Goal: Task Accomplishment & Management: Manage account settings

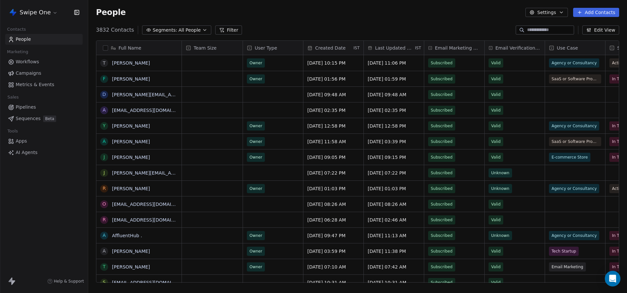
scroll to position [258, 539]
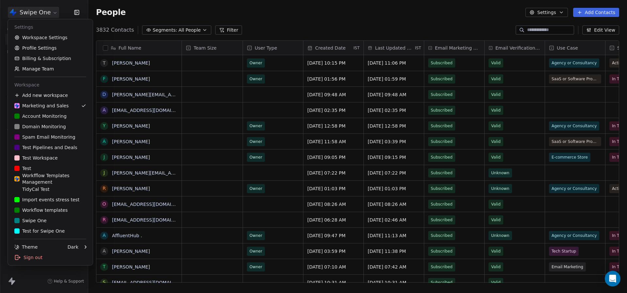
click at [46, 10] on html "Swipe One Contacts People Marketing Workflows Campaigns Metrics & Events Sales …" at bounding box center [313, 146] width 627 height 293
click at [56, 39] on link "Workspace Settings" at bounding box center [50, 37] width 80 height 10
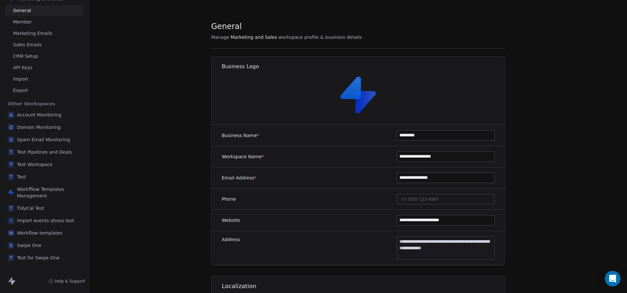
scroll to position [20, 0]
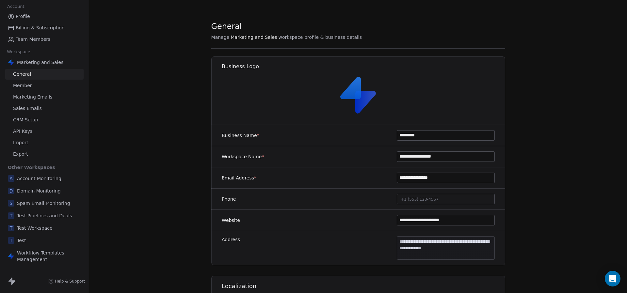
click at [36, 88] on link "Member" at bounding box center [44, 85] width 78 height 11
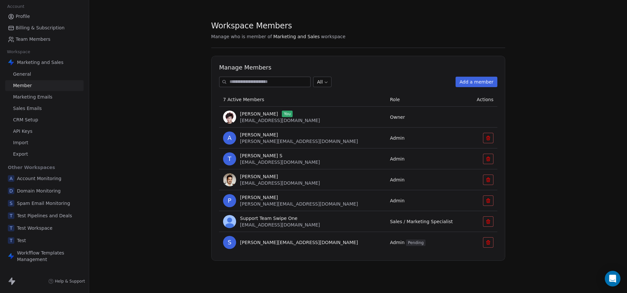
click at [23, 9] on span "Account" at bounding box center [15, 7] width 23 height 10
click at [23, 15] on span "Profile" at bounding box center [23, 16] width 14 height 7
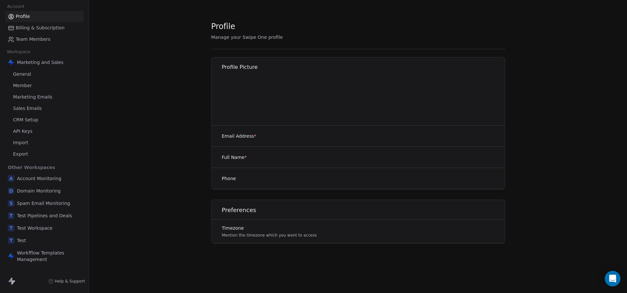
scroll to position [19, 0]
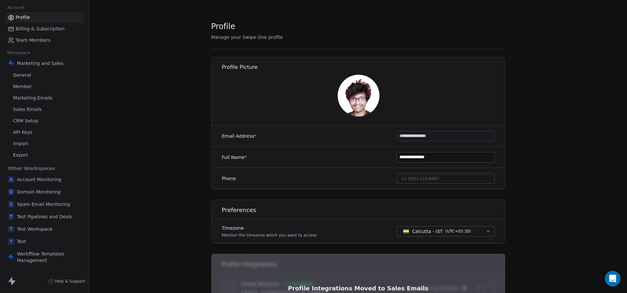
click at [20, 18] on span "Profile" at bounding box center [23, 17] width 14 height 7
click at [22, 16] on span "Profile" at bounding box center [23, 17] width 14 height 7
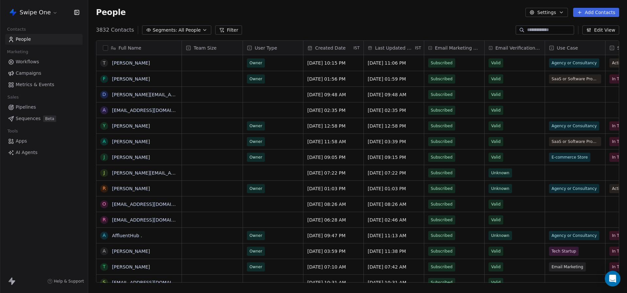
scroll to position [258, 539]
click at [41, 12] on html "Swipe One Contacts People Marketing Workflows Campaigns Metrics & Events Sales …" at bounding box center [313, 146] width 627 height 293
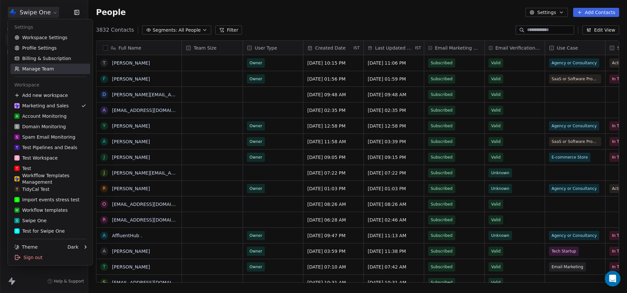
click at [47, 68] on link "Manage Team" at bounding box center [50, 69] width 80 height 10
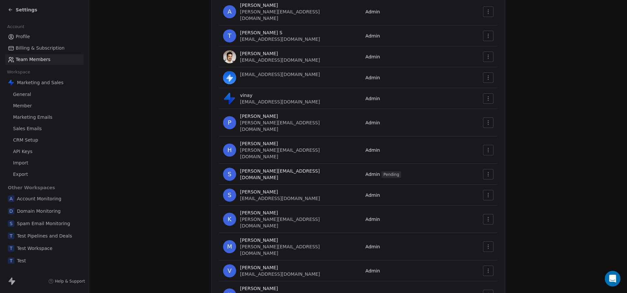
scroll to position [129, 0]
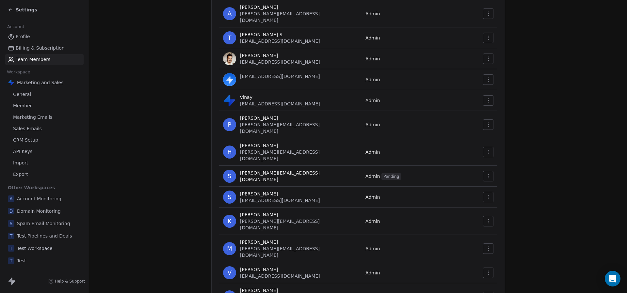
click at [482, 93] on td at bounding box center [485, 100] width 24 height 21
click at [484, 95] on button "button" at bounding box center [488, 100] width 10 height 10
click at [504, 119] on div "Remove Member" at bounding box center [508, 119] width 47 height 10
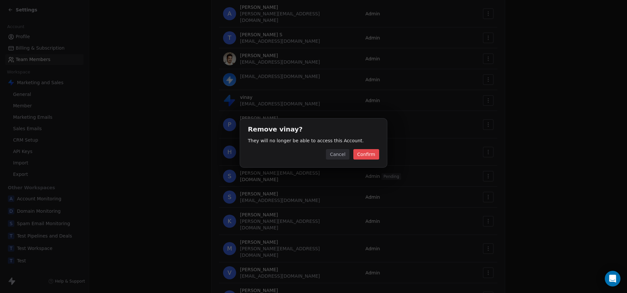
click at [377, 154] on button "Confirm" at bounding box center [366, 154] width 26 height 10
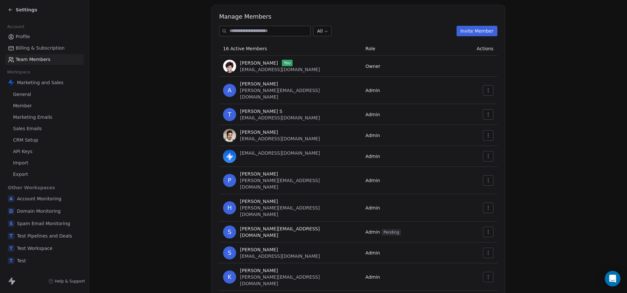
scroll to position [0, 0]
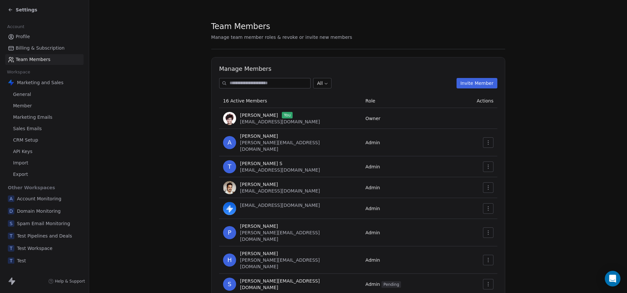
click at [21, 37] on span "Profile" at bounding box center [23, 36] width 14 height 7
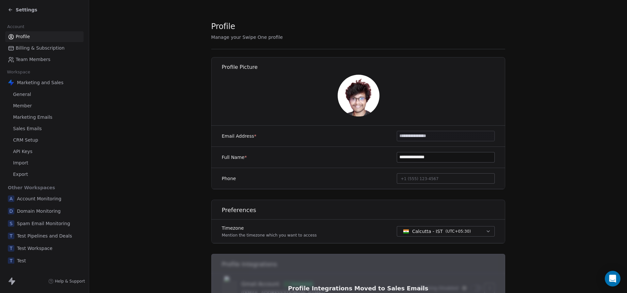
click at [32, 8] on span "Settings" at bounding box center [27, 10] width 22 height 7
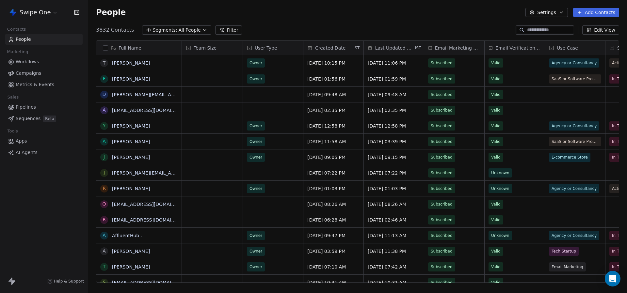
scroll to position [258, 539]
click at [49, 86] on span "Metrics & Events" at bounding box center [35, 84] width 39 height 7
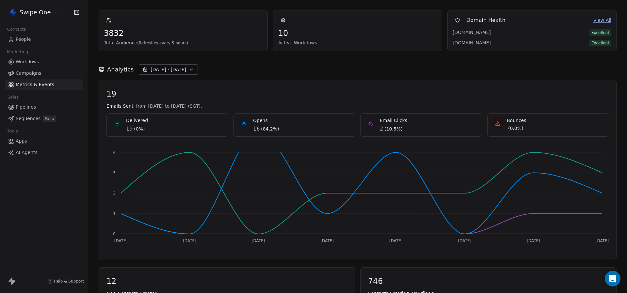
scroll to position [25, 0]
click at [161, 70] on span "[DATE] - [DATE]" at bounding box center [169, 70] width 36 height 7
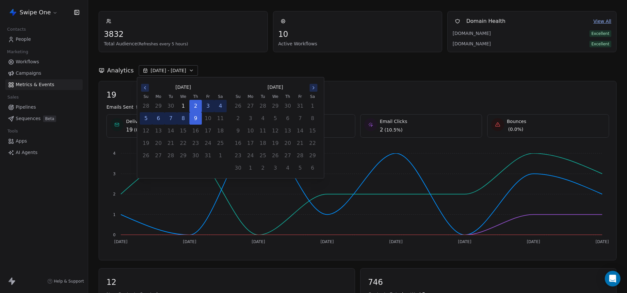
click at [161, 70] on span "[DATE] - [DATE]" at bounding box center [169, 70] width 36 height 7
